Goal: Book appointment/travel/reservation

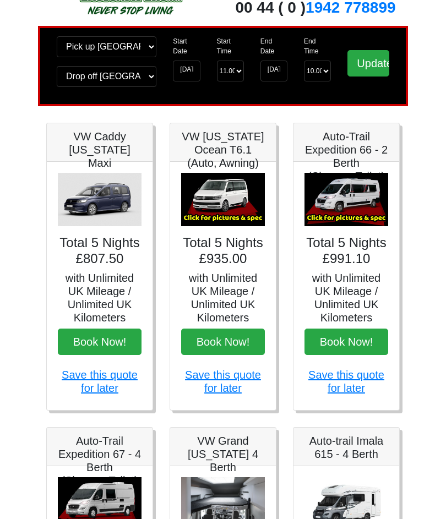
scroll to position [45, 0]
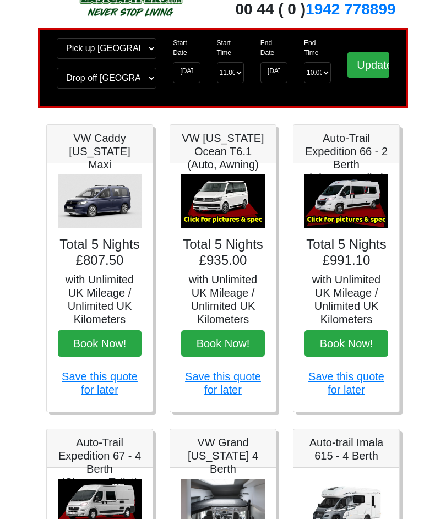
click at [229, 212] on img at bounding box center [223, 202] width 84 height 54
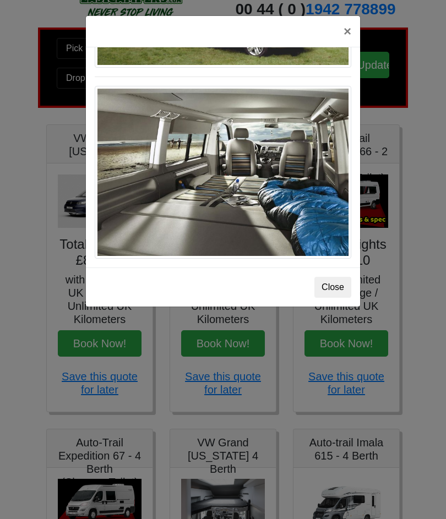
scroll to position [1240, 0]
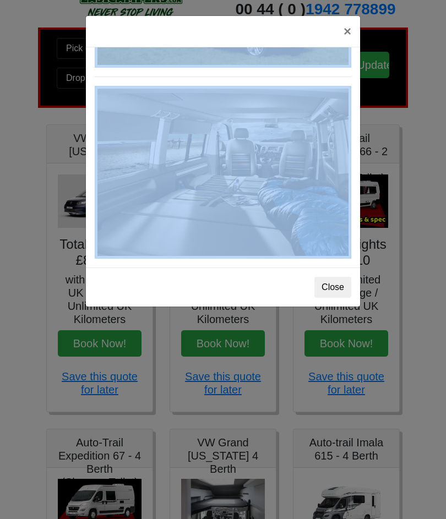
click at [340, 286] on button "Close" at bounding box center [332, 287] width 37 height 21
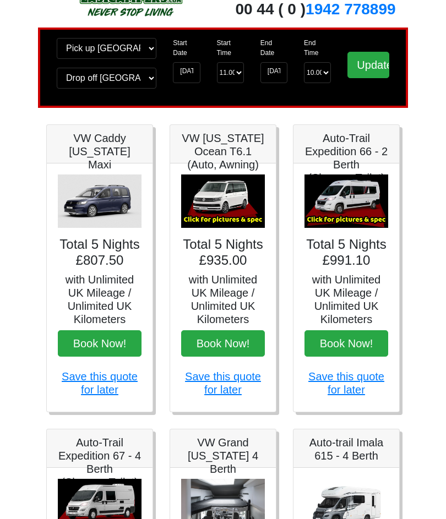
click at [0, 370] on body "CENTRAL RESERVATIONS FOR ALL ENQUIRIES 00 44 ( 0 ) 1942 778899 Easicampers Book…" at bounding box center [223, 510] width 446 height 1111
click at [355, 208] on img at bounding box center [346, 201] width 84 height 54
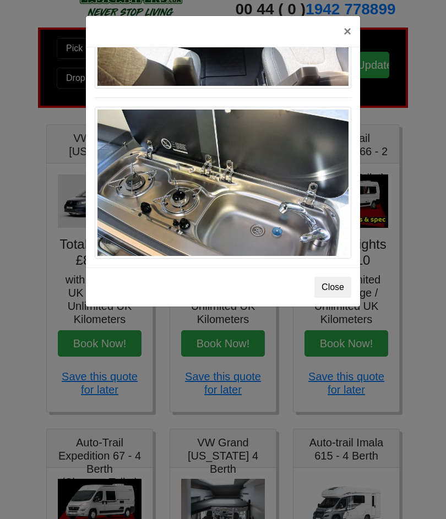
scroll to position [1181, 0]
click at [338, 288] on button "Close" at bounding box center [332, 287] width 37 height 21
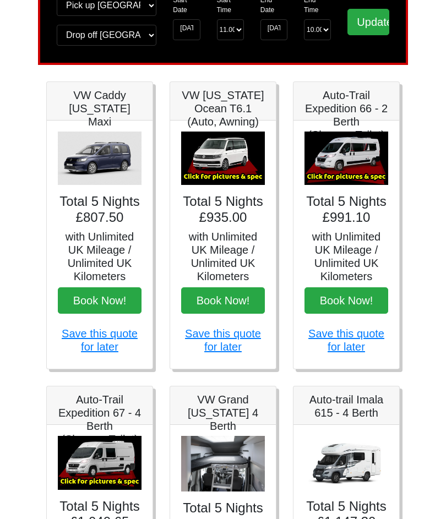
scroll to position [0, 0]
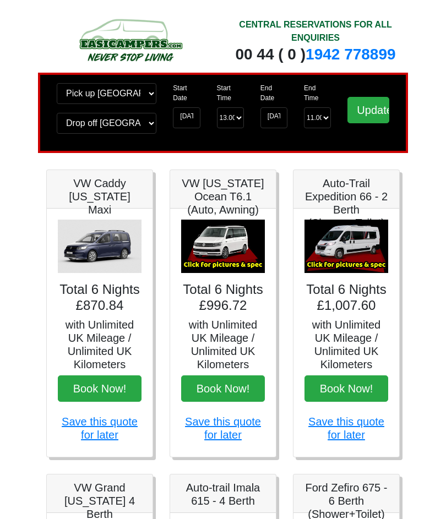
click at [349, 255] on img at bounding box center [346, 246] width 84 height 54
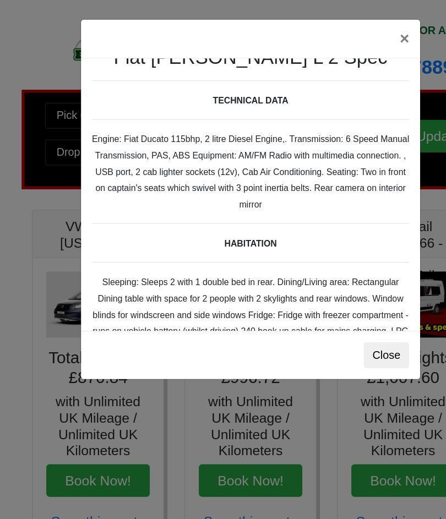
scroll to position [7, 0]
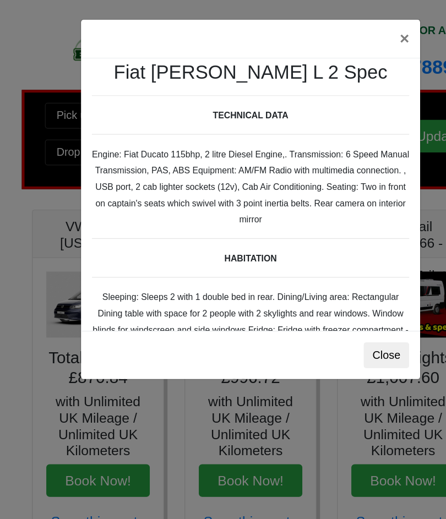
click at [334, 36] on button "×" at bounding box center [346, 31] width 25 height 31
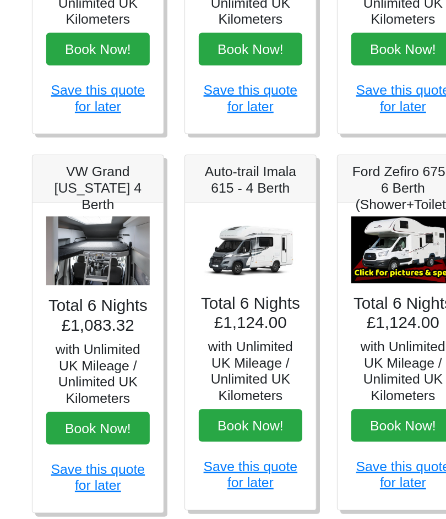
scroll to position [341, 0]
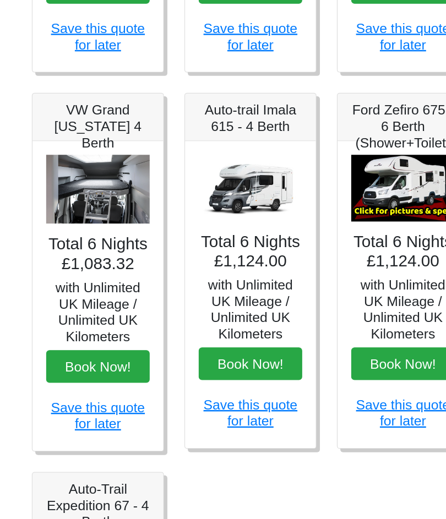
click at [84, 183] on img at bounding box center [100, 211] width 84 height 56
click at [78, 183] on img at bounding box center [100, 211] width 84 height 56
click at [75, 248] on h4 "Total 6 Nights £1,083.32" at bounding box center [100, 264] width 84 height 32
click at [68, 183] on img at bounding box center [100, 211] width 84 height 56
click at [76, 183] on img at bounding box center [100, 211] width 84 height 56
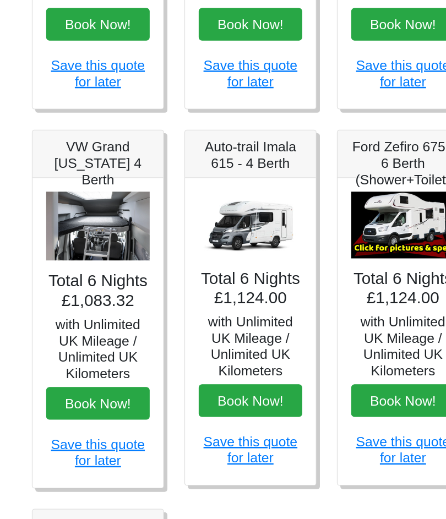
click at [68, 187] on img at bounding box center [100, 211] width 84 height 56
click at [64, 190] on img at bounding box center [100, 211] width 84 height 56
click at [64, 183] on img at bounding box center [100, 211] width 84 height 56
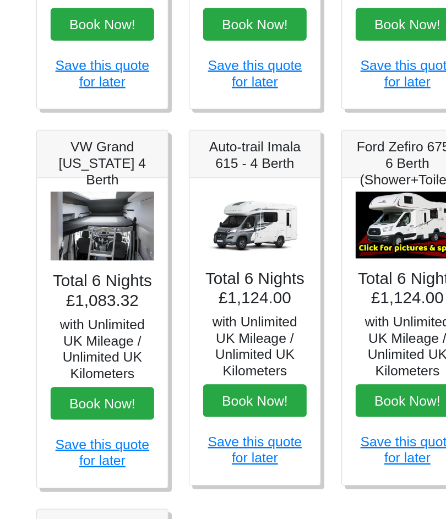
click at [74, 141] on h5 "VW Grand [US_STATE] 4 Berth" at bounding box center [100, 160] width 84 height 40
click at [73, 140] on h5 "VW Grand [US_STATE] 4 Berth" at bounding box center [100, 160] width 84 height 40
click at [68, 183] on img at bounding box center [100, 211] width 84 height 56
click at [68, 172] on div "Total 6 Nights £1,083.32 with Unlimited UK Mileage / Unlimited UK Kilometers Bo…" at bounding box center [100, 297] width 106 height 250
click at [72, 189] on img at bounding box center [100, 211] width 84 height 56
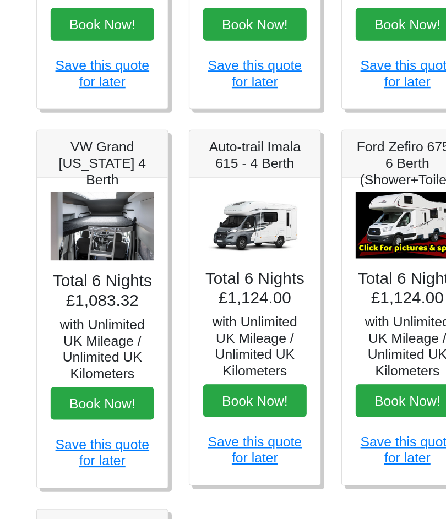
click at [218, 193] on img at bounding box center [223, 210] width 84 height 54
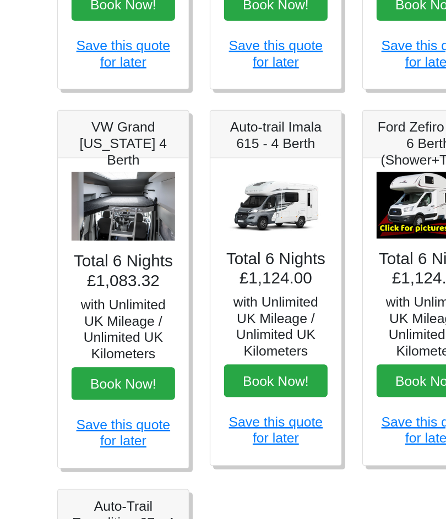
scroll to position [356, 0]
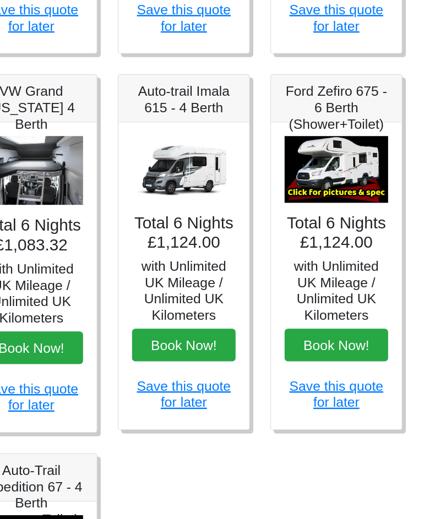
click at [304, 168] on img at bounding box center [346, 195] width 84 height 54
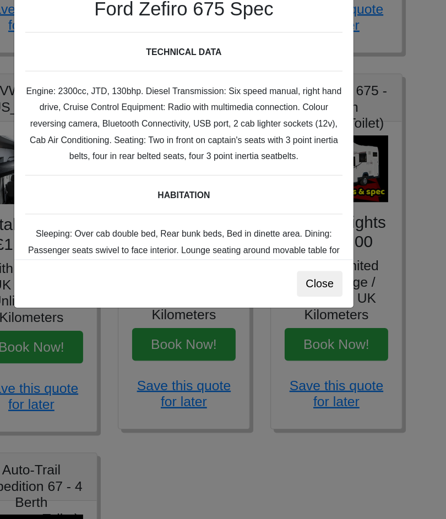
scroll to position [0, 0]
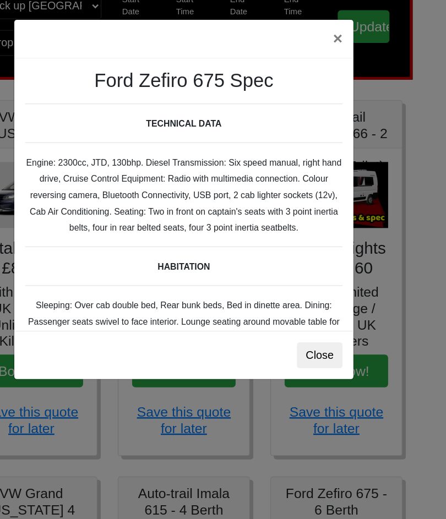
click at [334, 36] on button "×" at bounding box center [346, 31] width 25 height 31
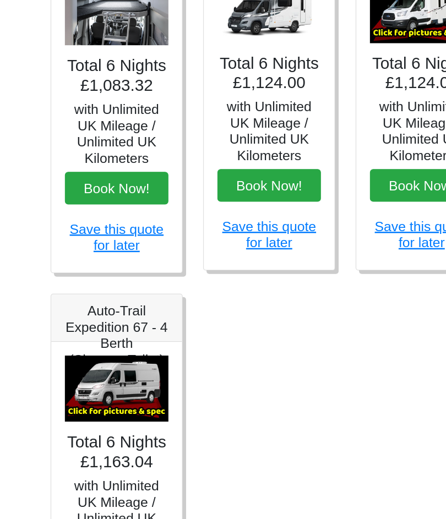
scroll to position [492, 0]
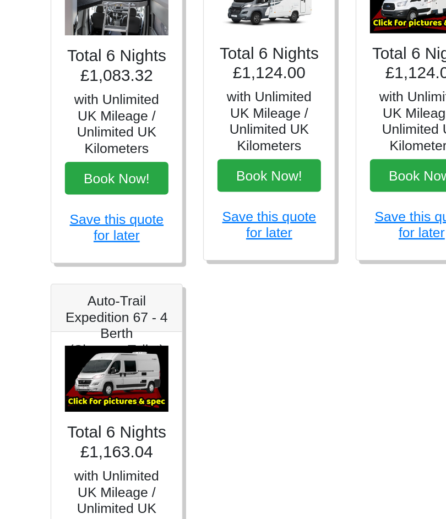
click at [89, 338] on img at bounding box center [100, 365] width 84 height 54
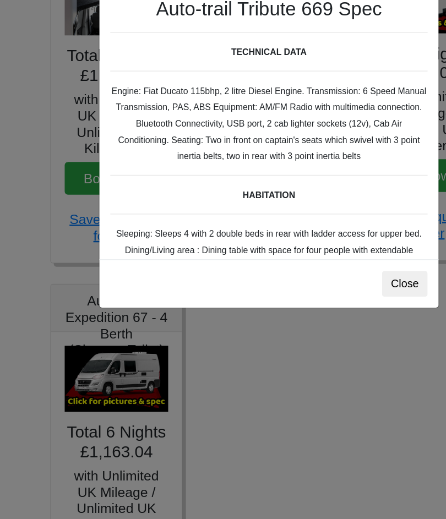
scroll to position [0, 0]
click at [330, 277] on button "Close" at bounding box center [332, 287] width 37 height 21
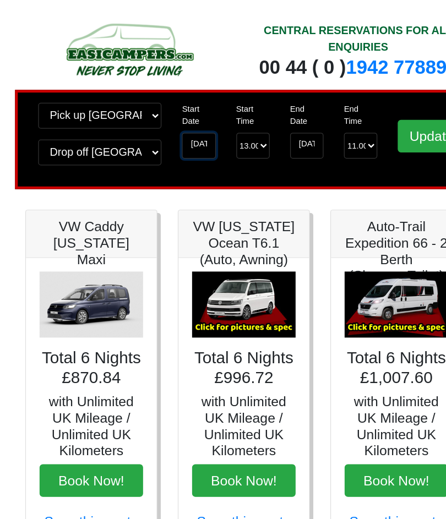
click at [173, 128] on input "17-08-2026" at bounding box center [186, 117] width 27 height 21
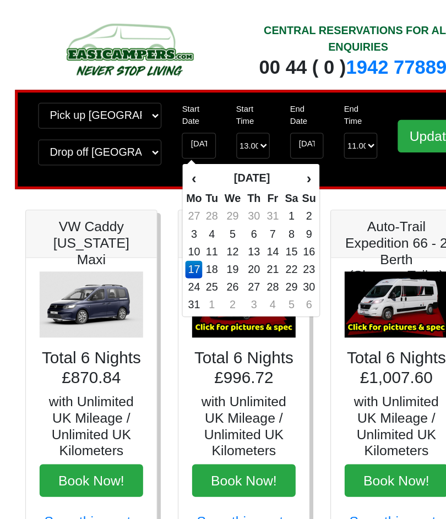
click at [347, 116] on input "Update" at bounding box center [368, 110] width 42 height 26
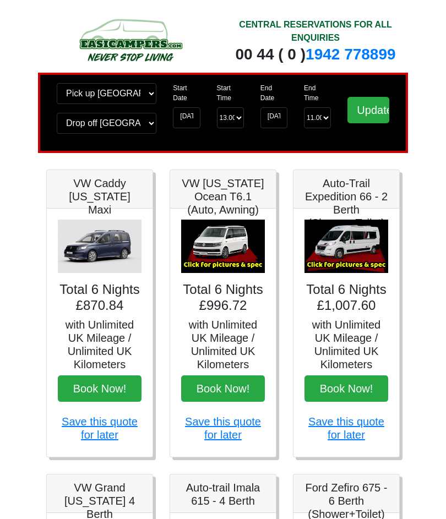
click at [375, 115] on input "Update" at bounding box center [368, 110] width 42 height 26
click at [376, 115] on input "Update" at bounding box center [368, 110] width 42 height 26
